Goal: Information Seeking & Learning: Learn about a topic

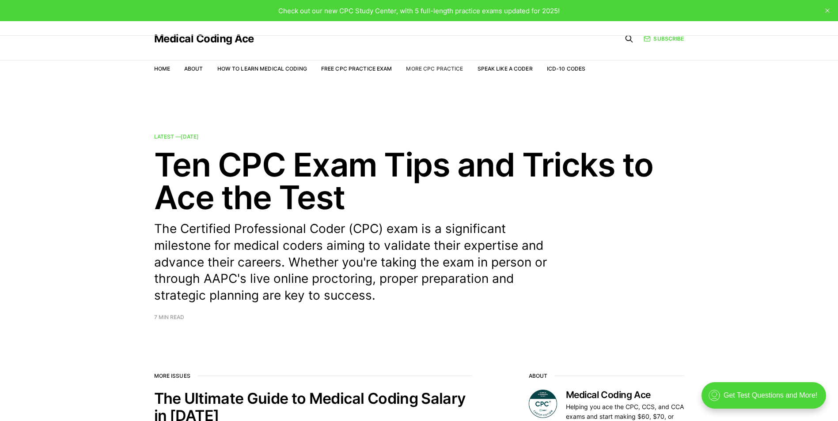
click at [442, 66] on link "More CPC Practice" at bounding box center [434, 68] width 57 height 7
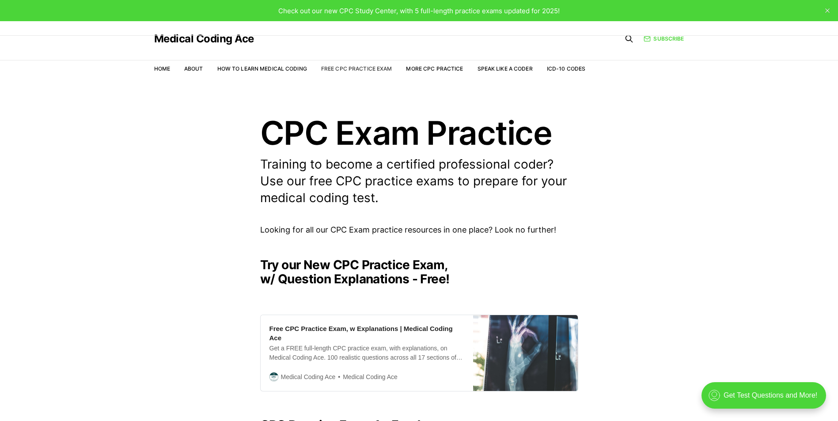
click at [368, 68] on link "Free CPC Practice Exam" at bounding box center [356, 68] width 71 height 7
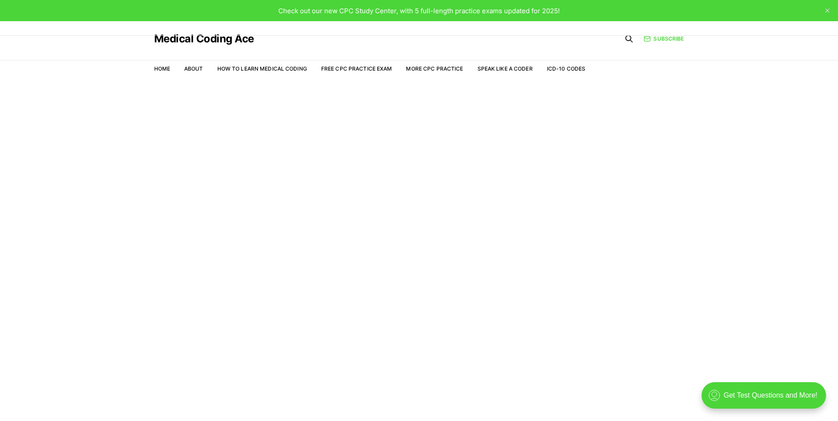
click at [275, 180] on main "Welcome to the Study Center - Student Plan" at bounding box center [419, 261] width 838 height 361
click at [375, 72] on link "Free CPC Practice Exam" at bounding box center [356, 68] width 71 height 7
click at [166, 68] on link "Home" at bounding box center [162, 68] width 16 height 7
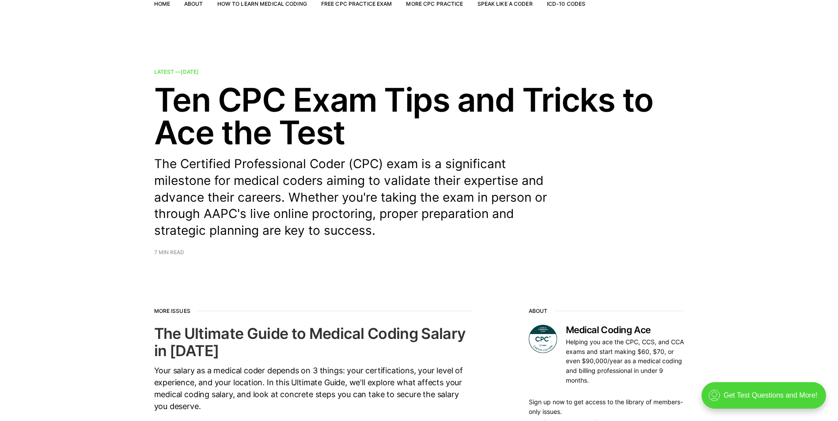
scroll to position [221, 0]
